Goal: Task Accomplishment & Management: Complete application form

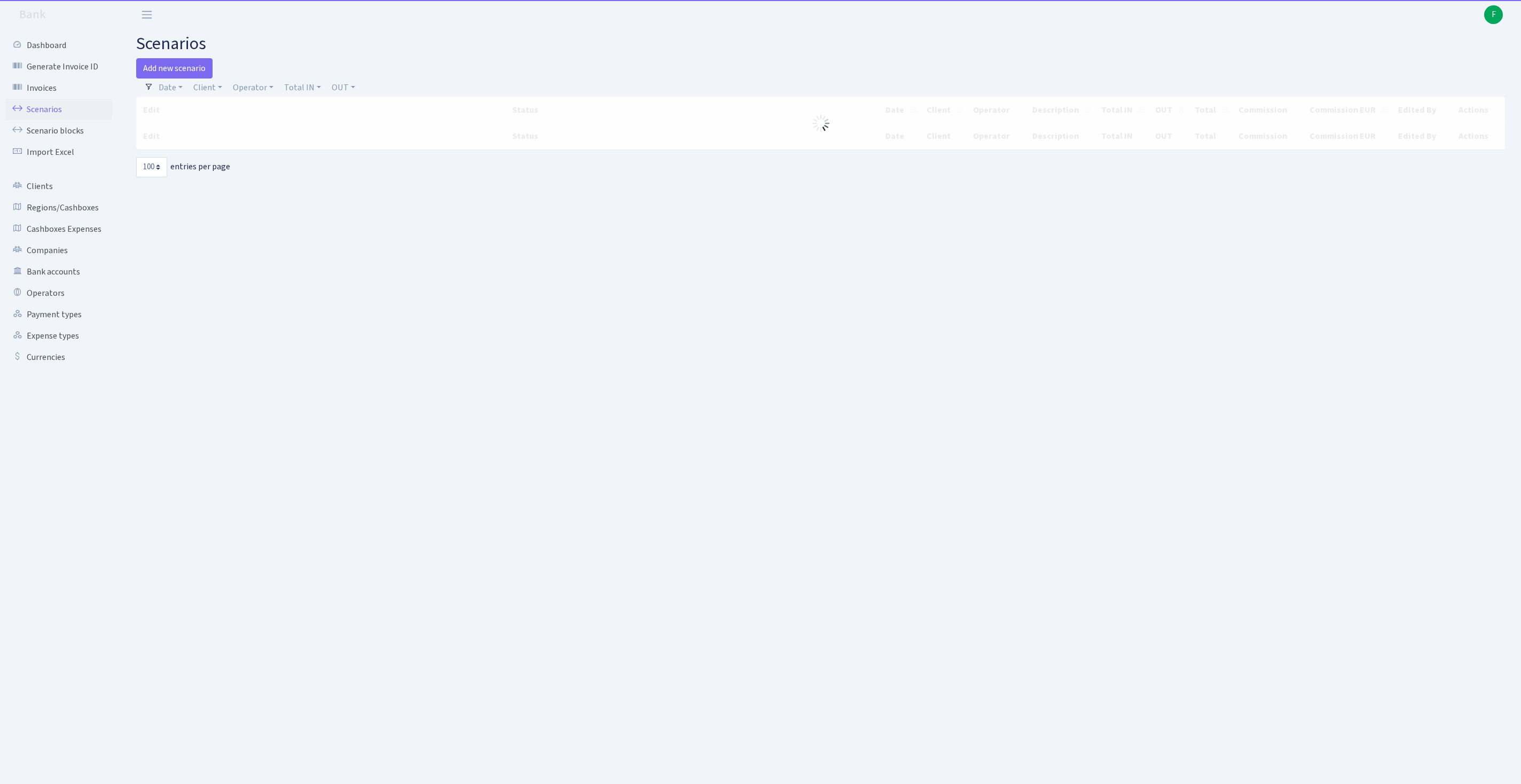
select select "100"
click at [271, 88] on link "Operator" at bounding box center [253, 88] width 49 height 18
click at [267, 134] on input "search" at bounding box center [276, 126] width 88 height 17
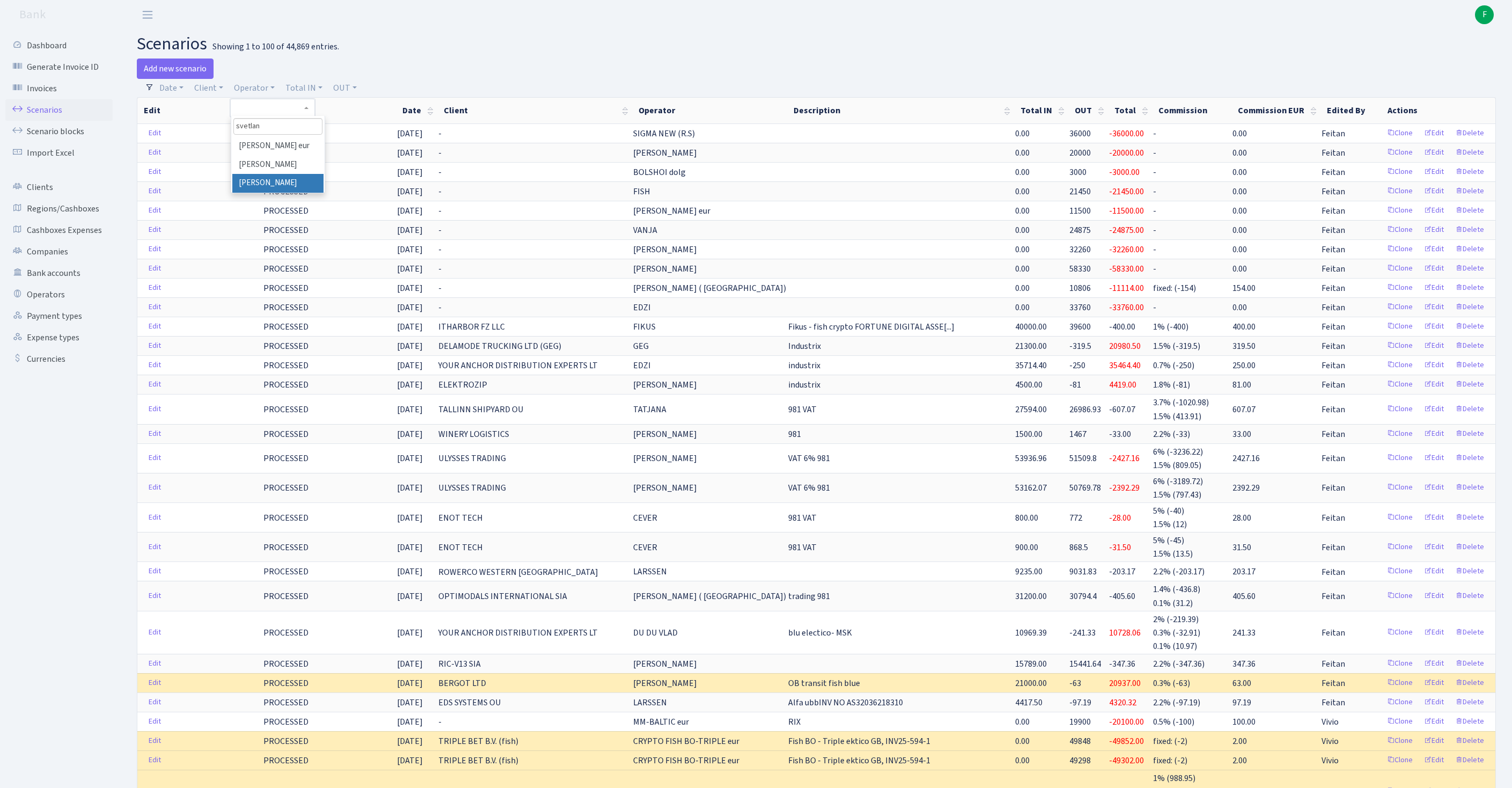
type input "svetlan"
click at [274, 193] on li "[PERSON_NAME]" at bounding box center [278, 183] width 91 height 19
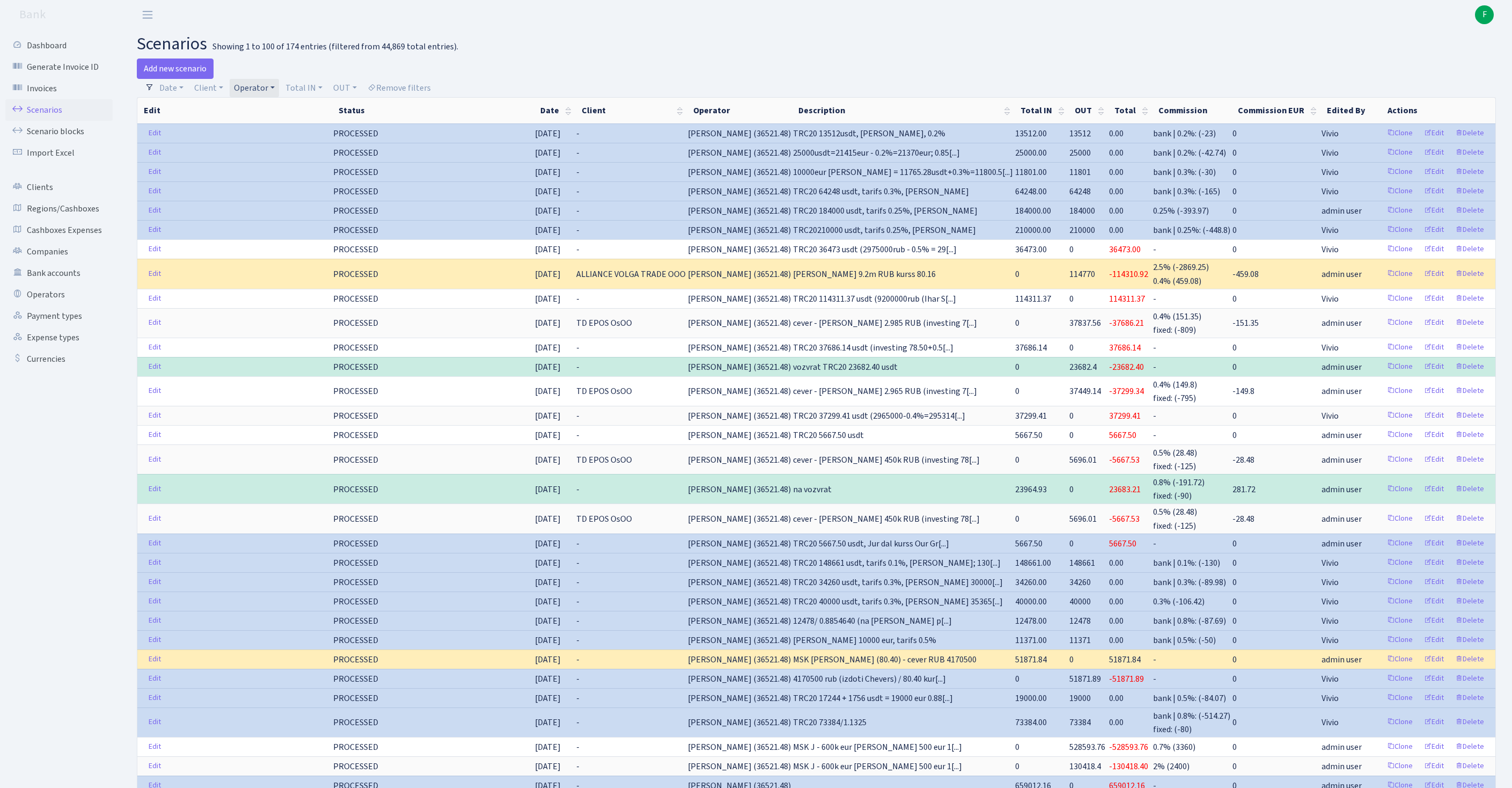
click at [279, 87] on link "Operator" at bounding box center [254, 88] width 49 height 18
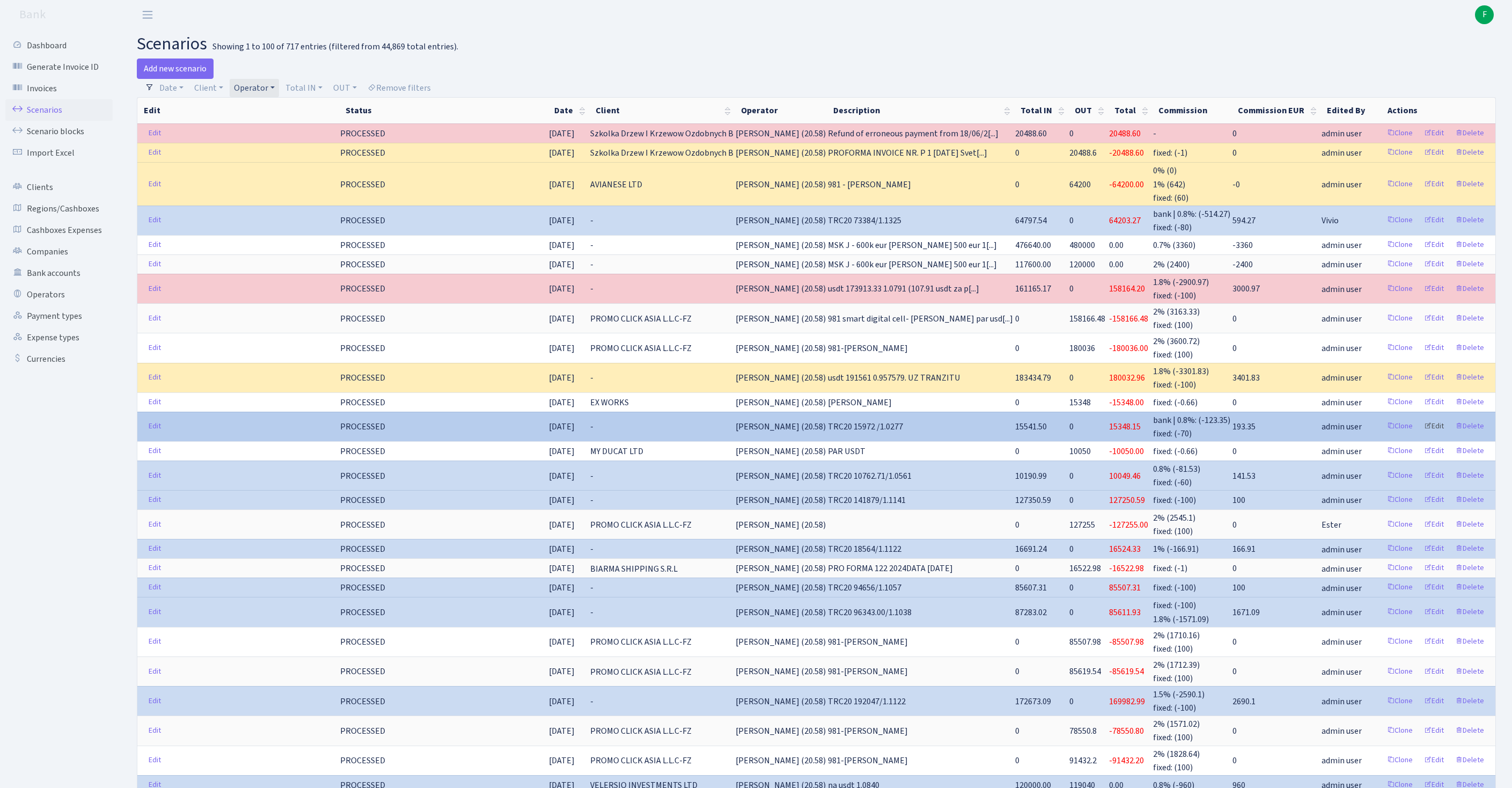
click at [1425, 435] on link "Edit" at bounding box center [1434, 426] width 30 height 17
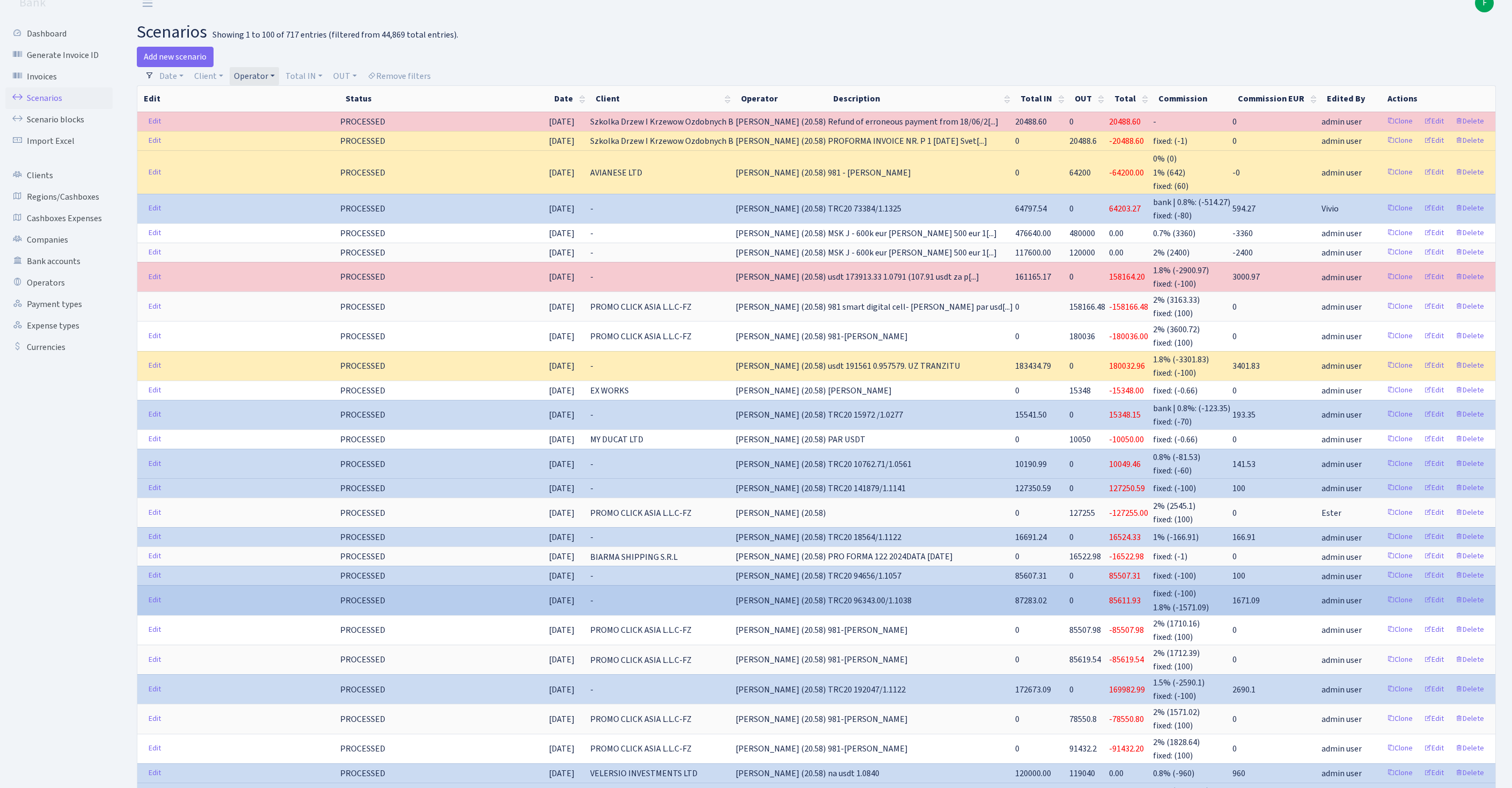
scroll to position [16, 0]
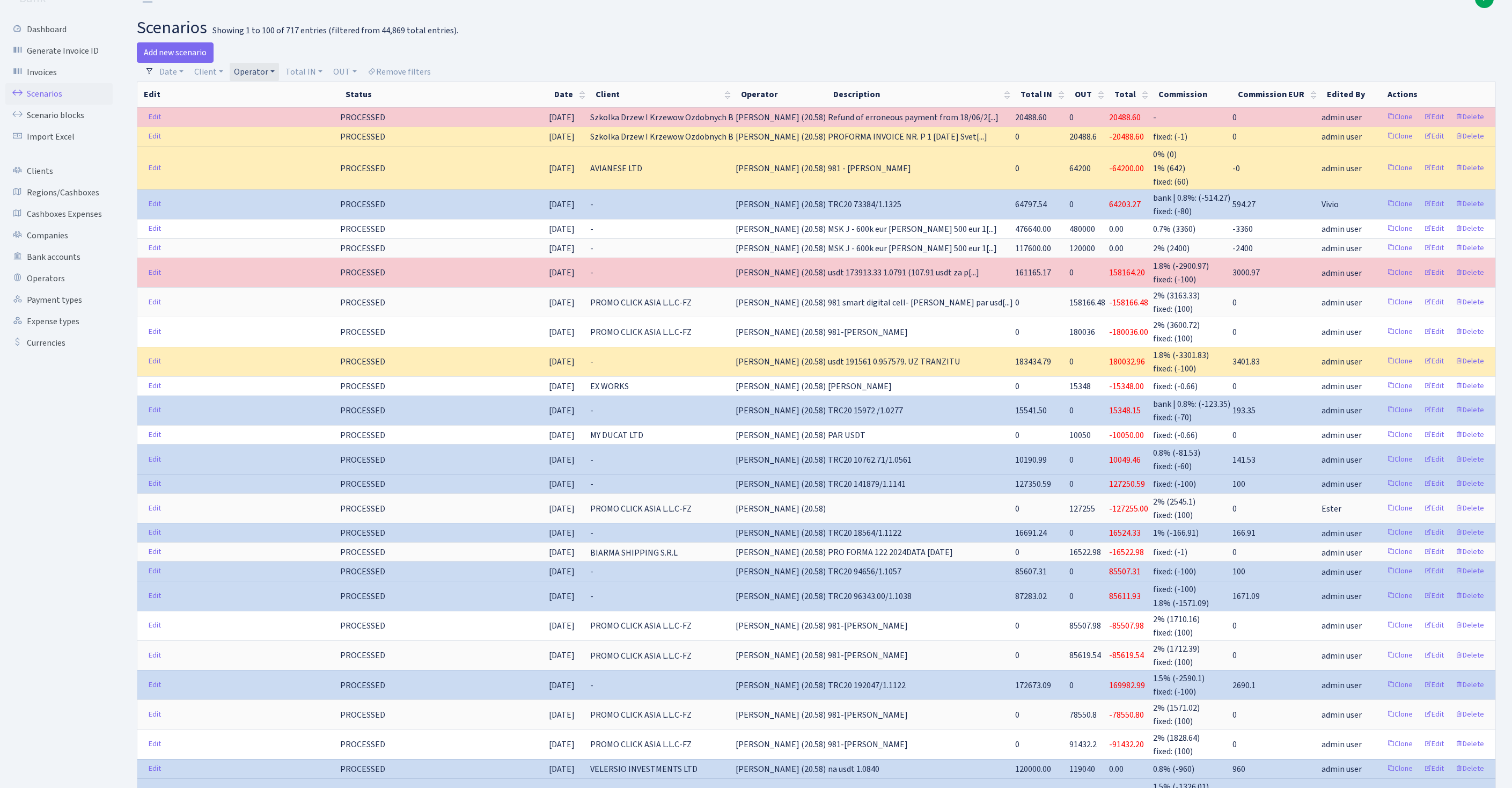
click at [279, 75] on link "Operator" at bounding box center [254, 72] width 49 height 18
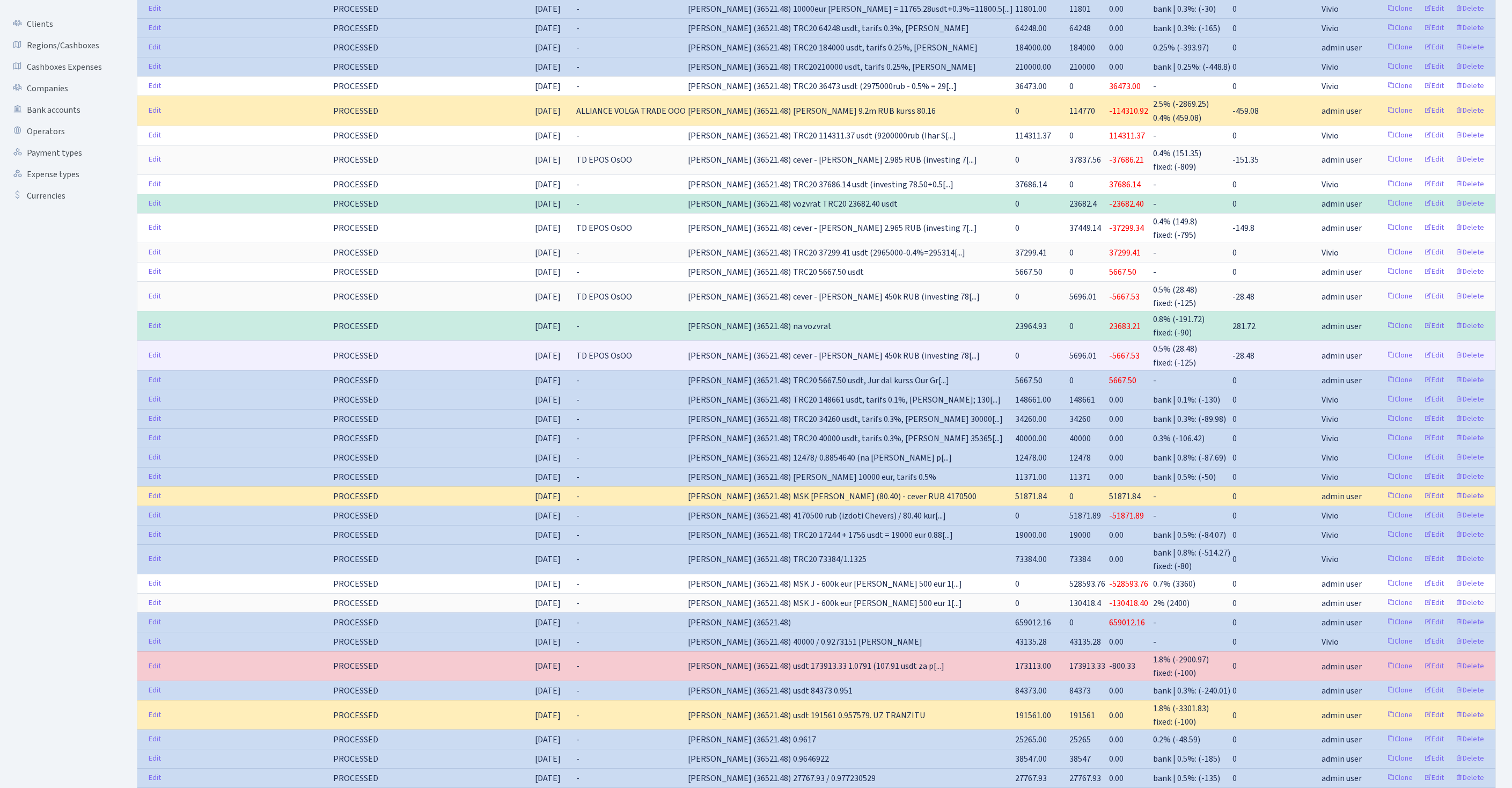
scroll to position [197, 0]
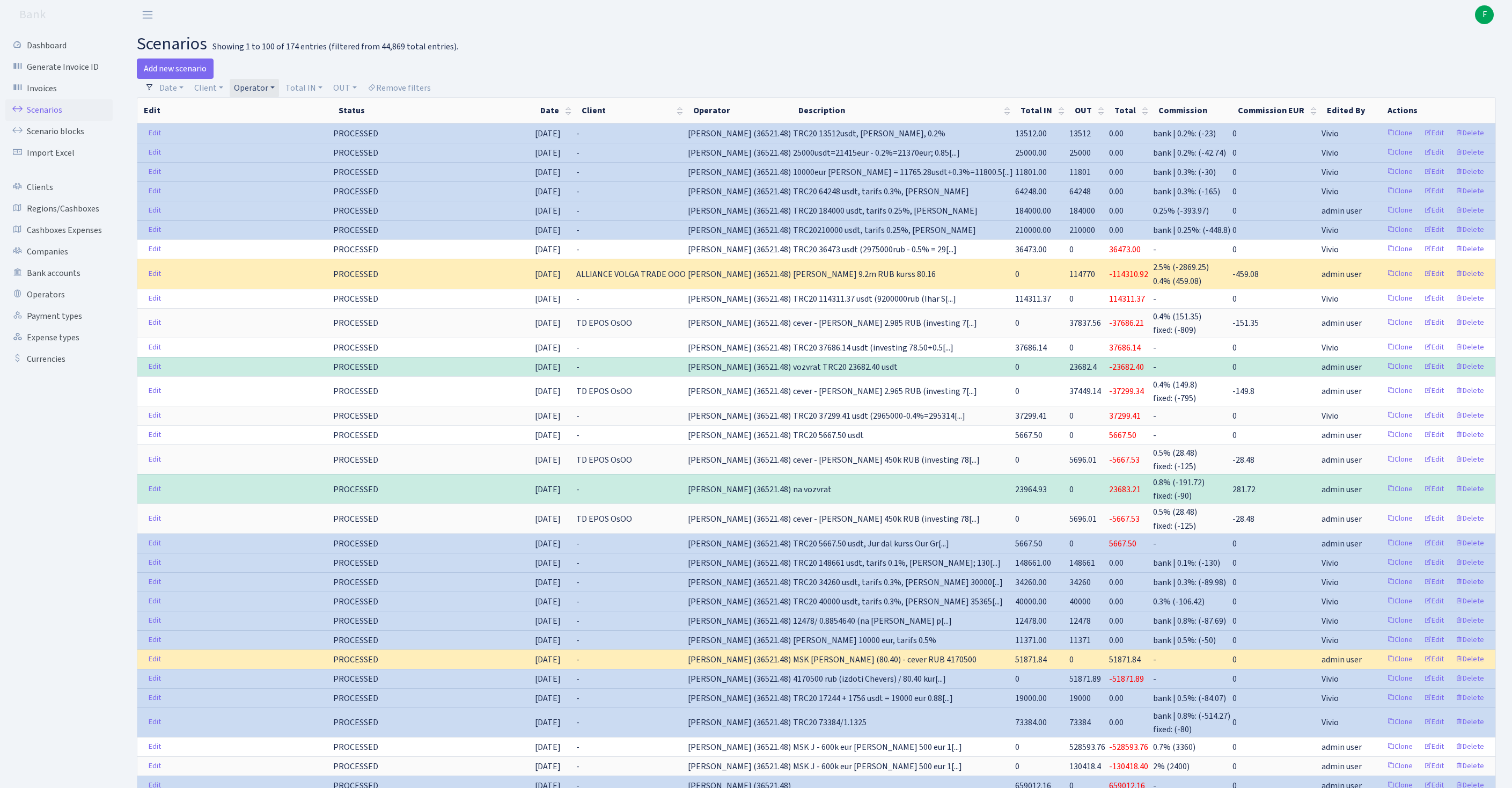
click at [279, 90] on link "Operator" at bounding box center [254, 88] width 49 height 18
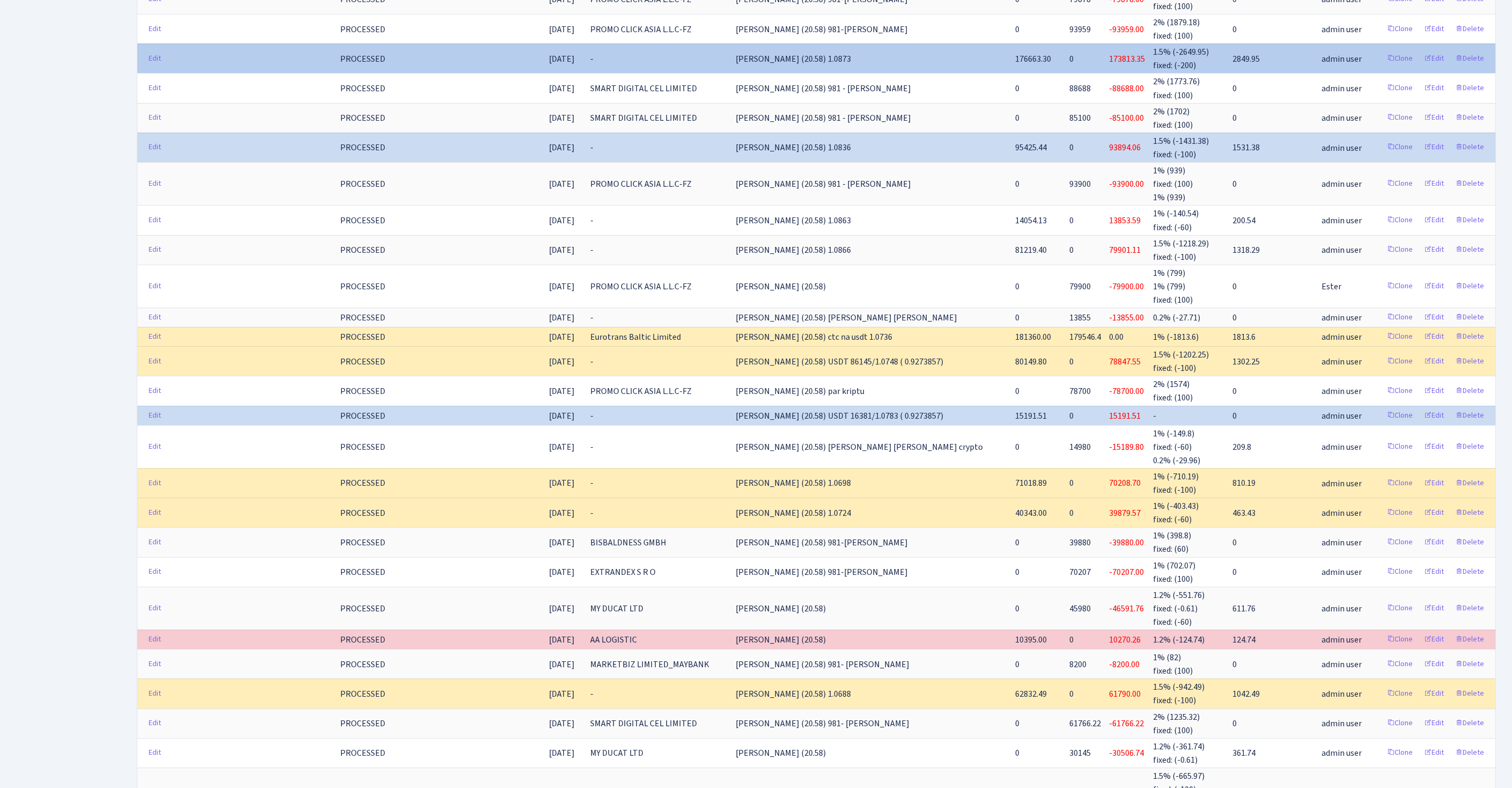
scroll to position [1276, 0]
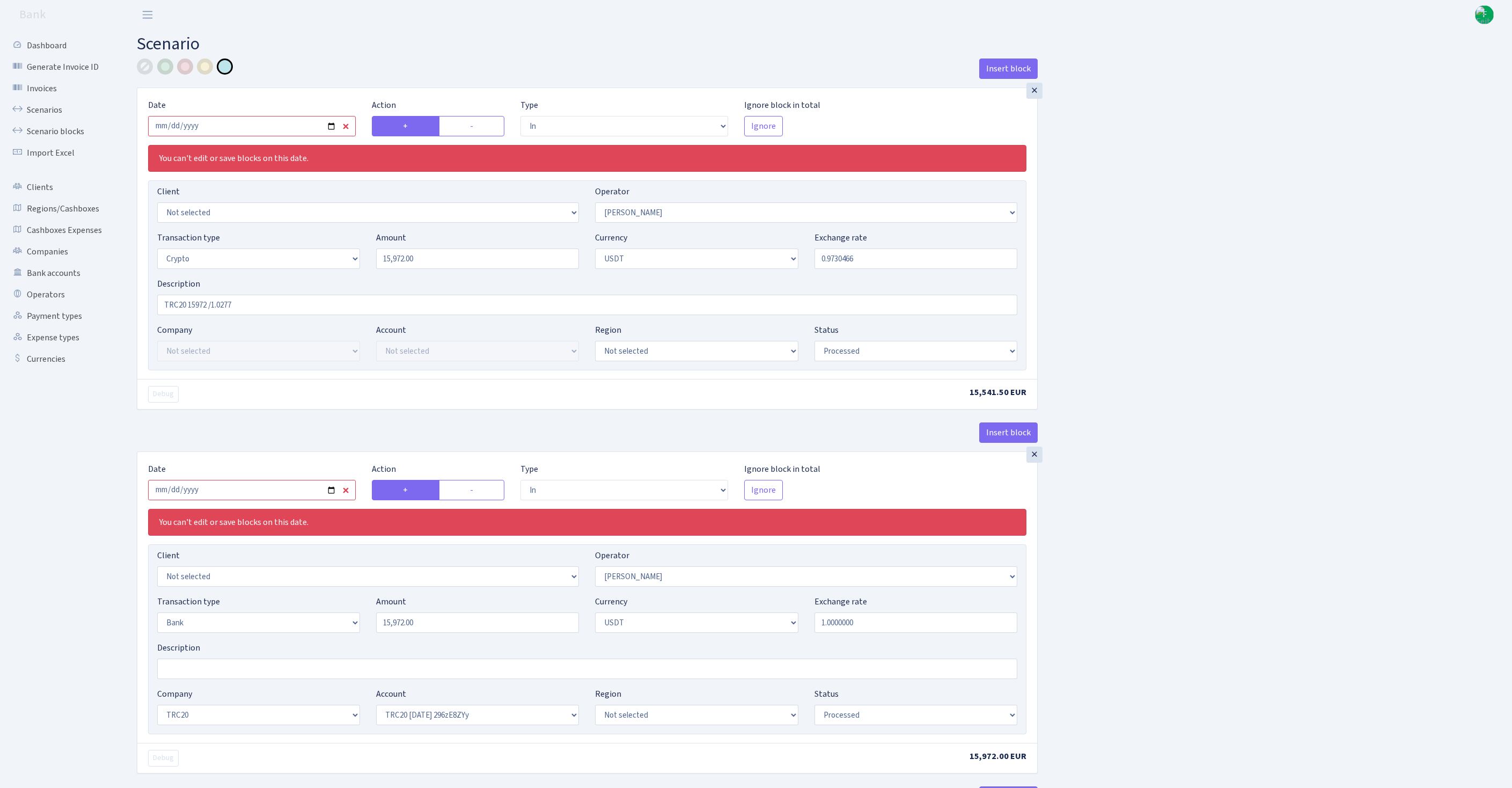
select select "in"
select select "12"
select select "3"
select select "6"
select select "processed"
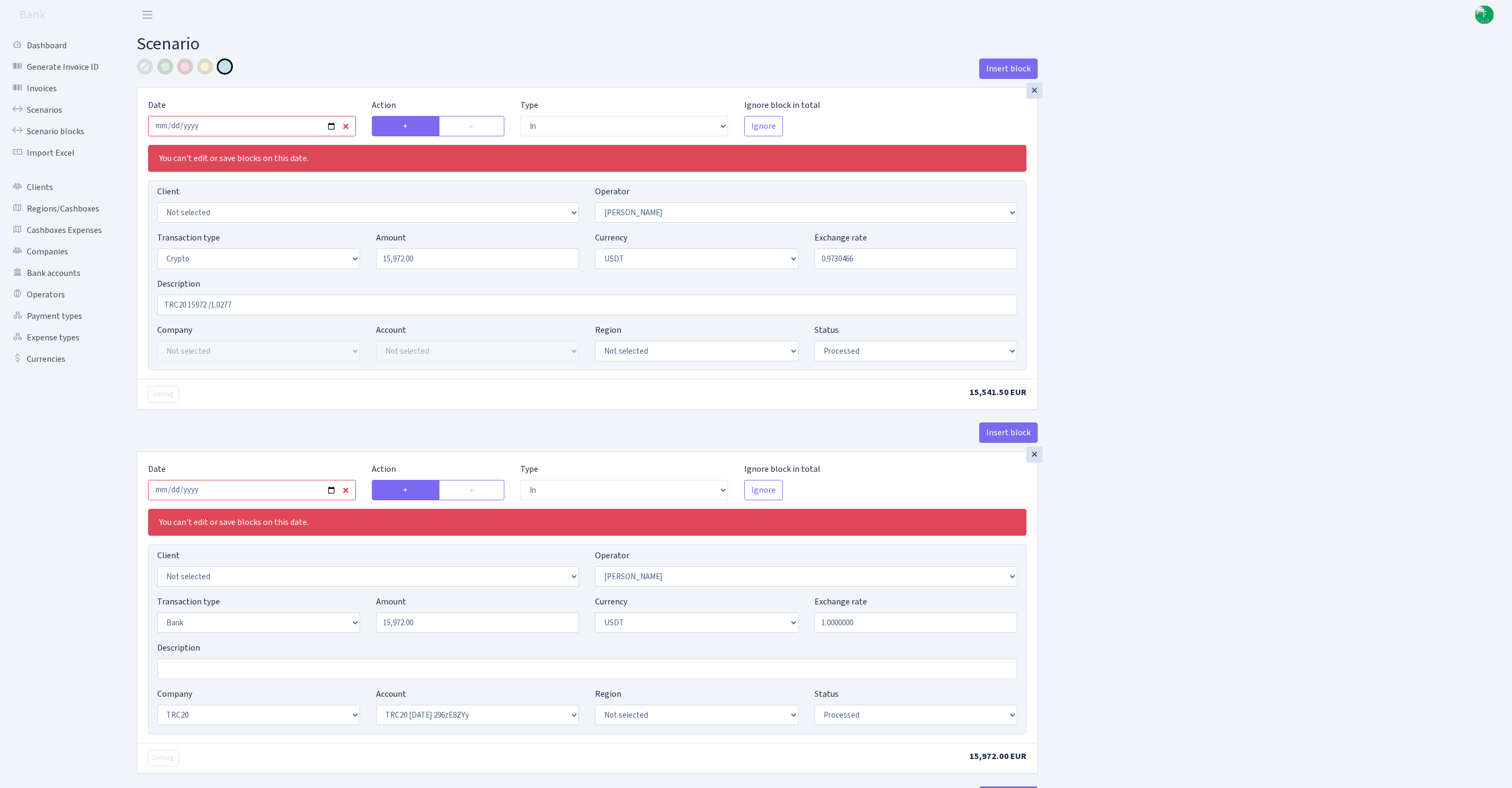
select select "in"
select select "253"
select select "2"
select select "6"
select select "20"
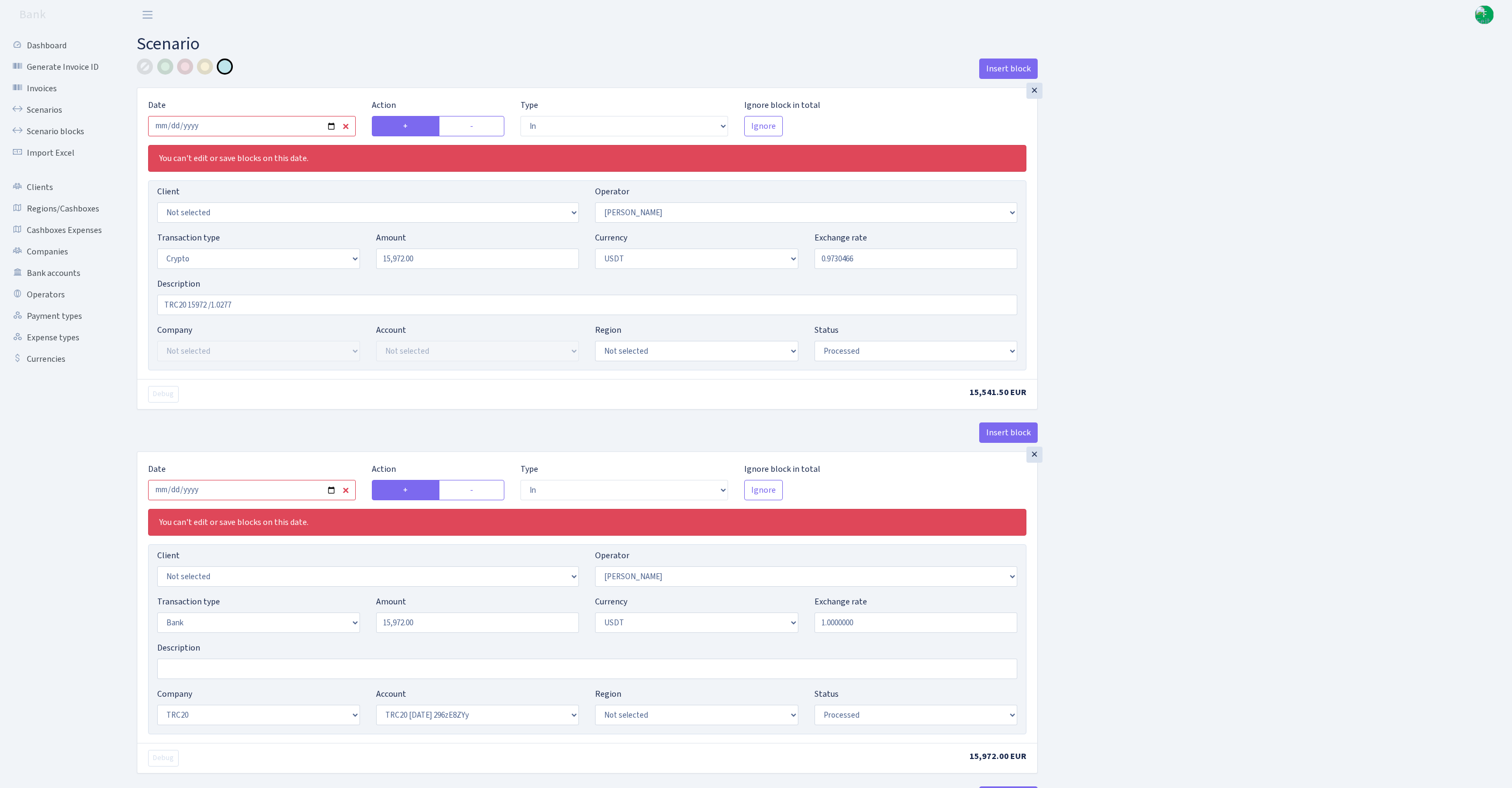
select select "56"
select select "processed"
select select "out"
select select "253"
select select "15"
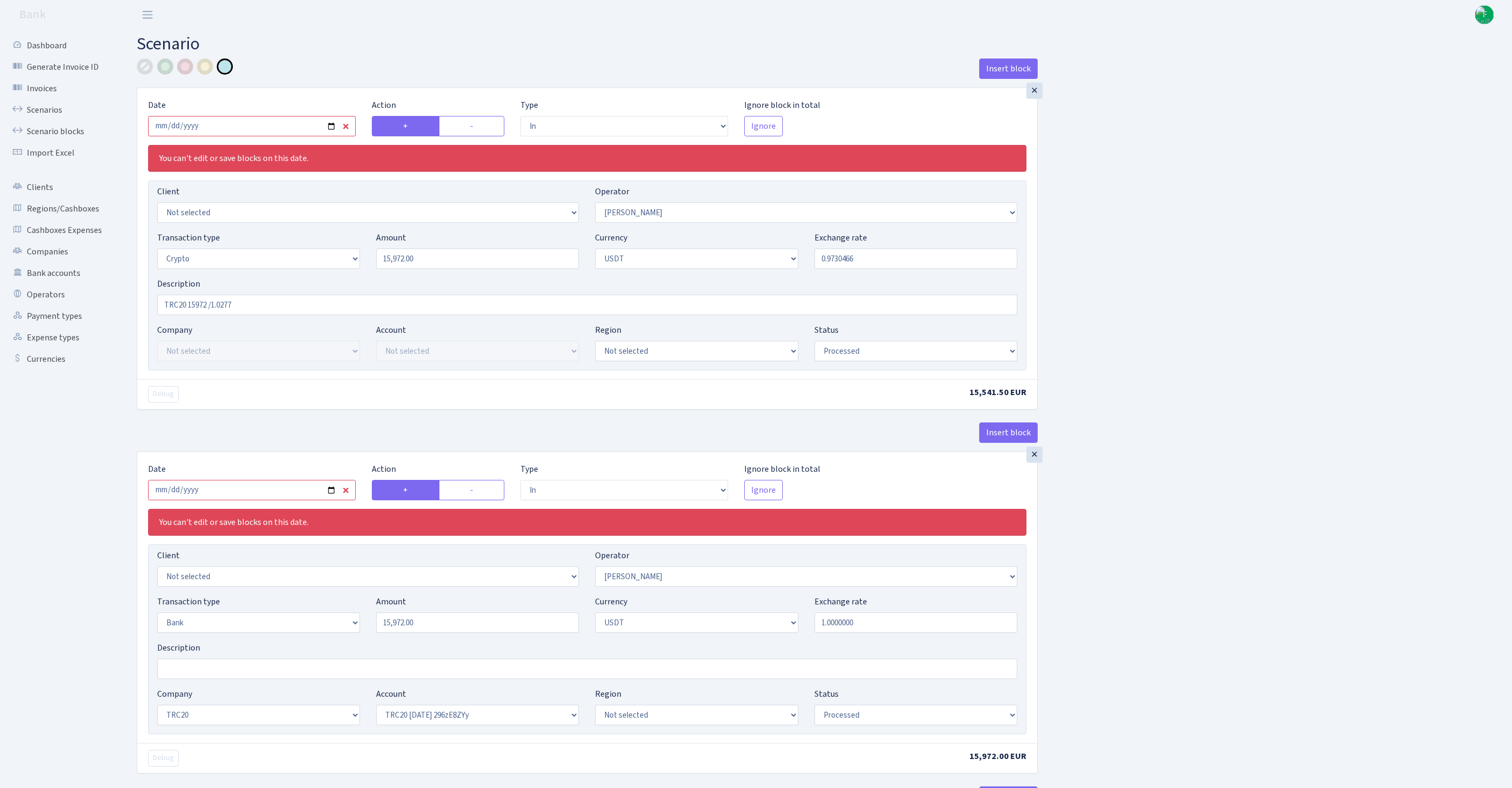
select select "6"
select select "processed"
select select "commission"
select select "bank"
select select "12"
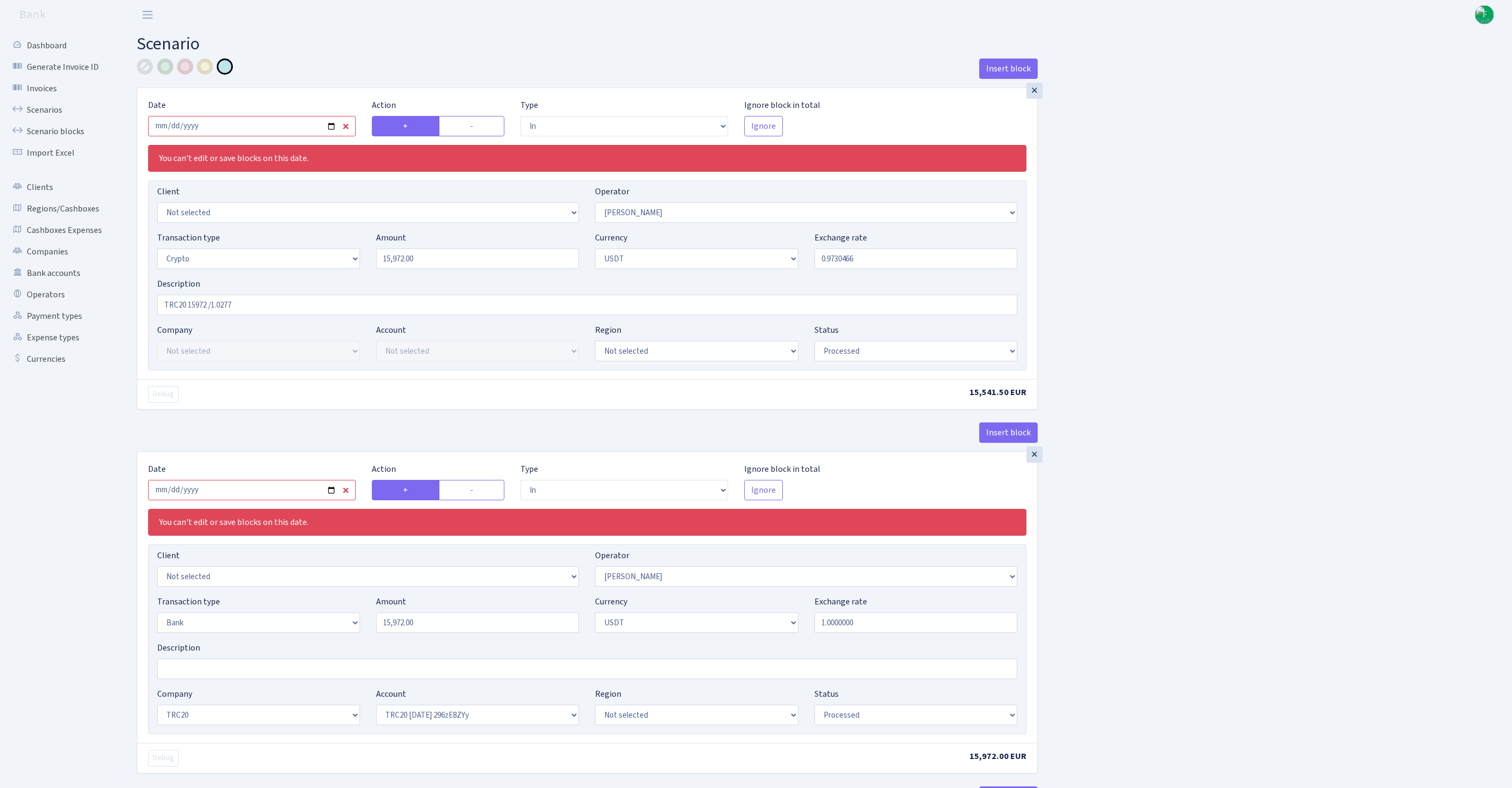
select select "processed"
select select "commission"
select select "fixed"
select select "12"
select select "processed"
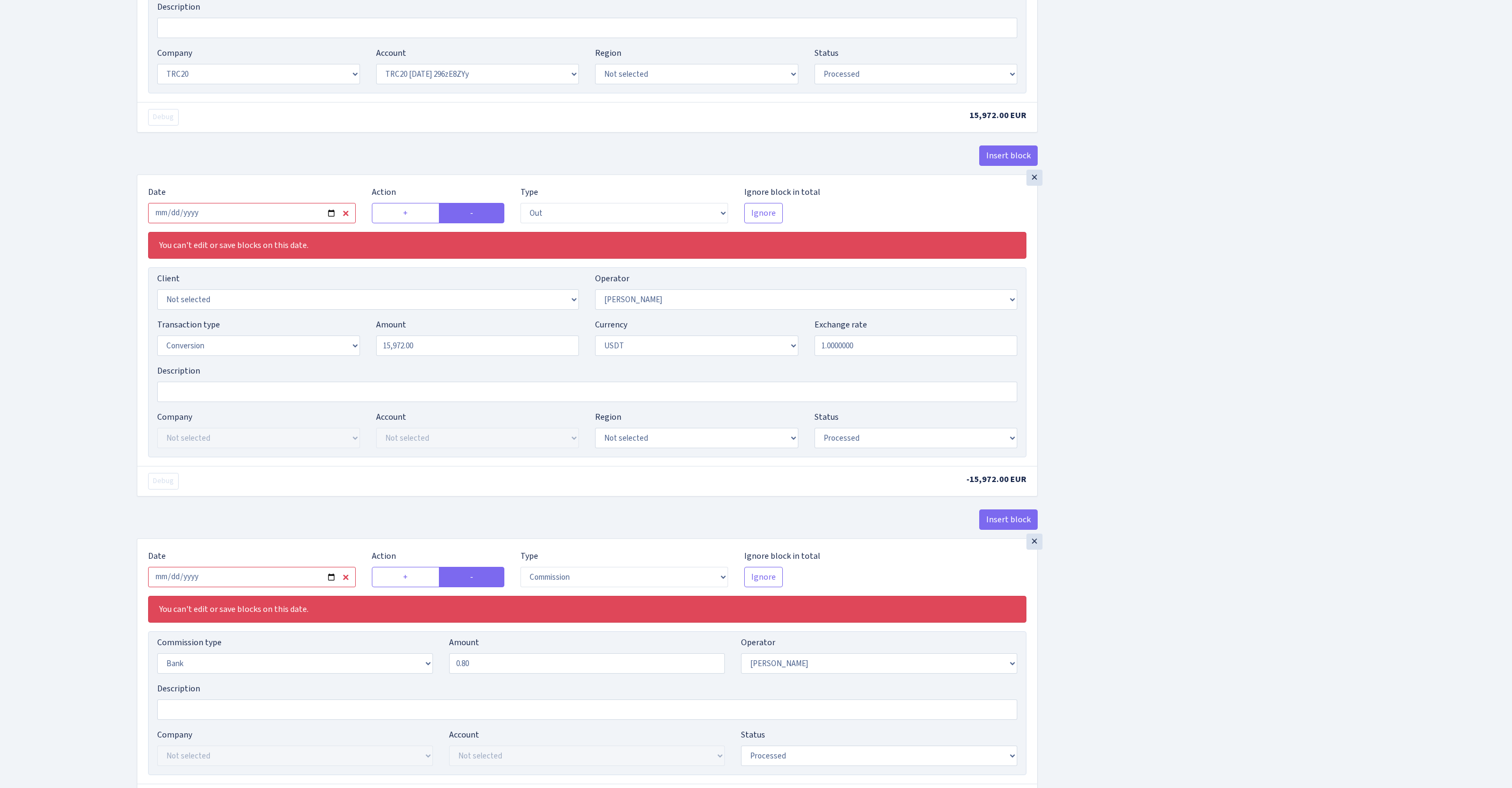
scroll to position [452, 0]
